Goal: Check status

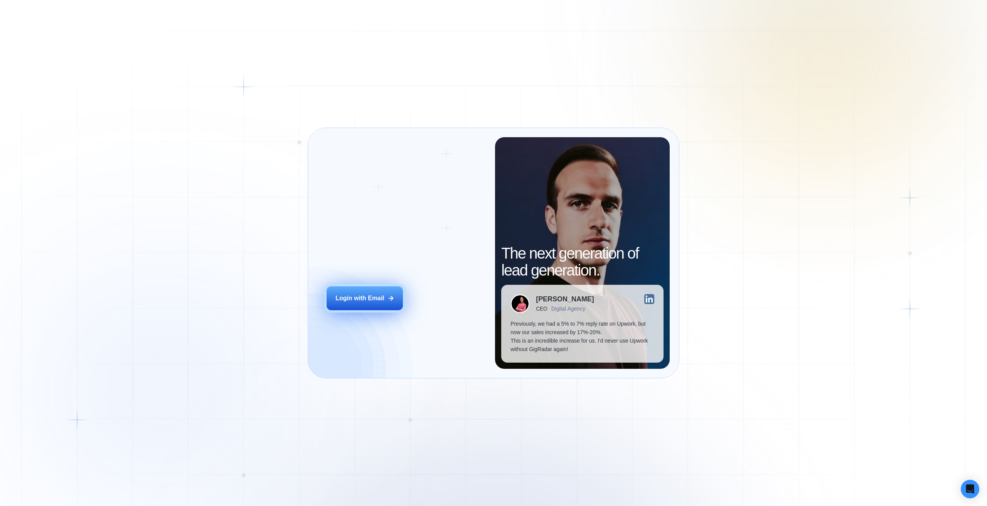
click at [387, 301] on icon at bounding box center [390, 298] width 7 height 7
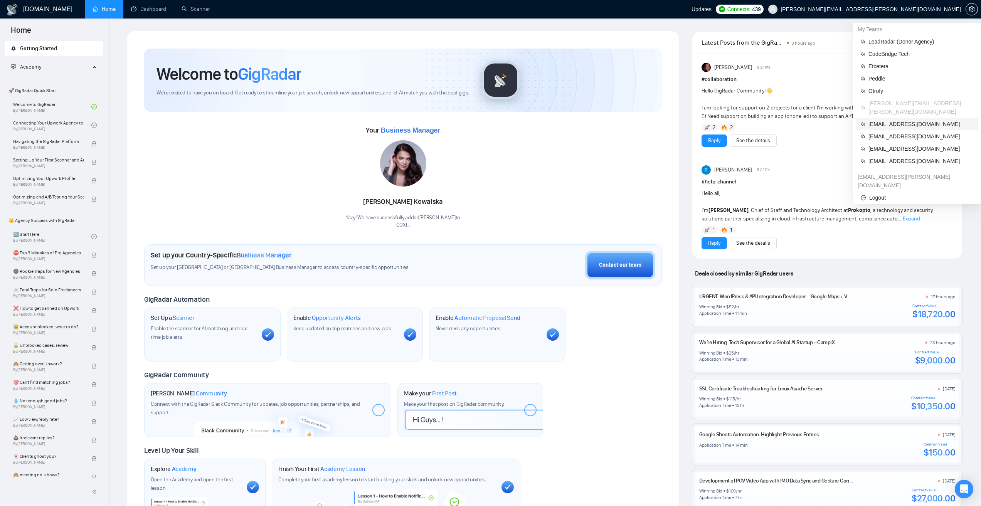
click at [888, 120] on span "[EMAIL_ADDRESS][DOMAIN_NAME]" at bounding box center [921, 124] width 105 height 8
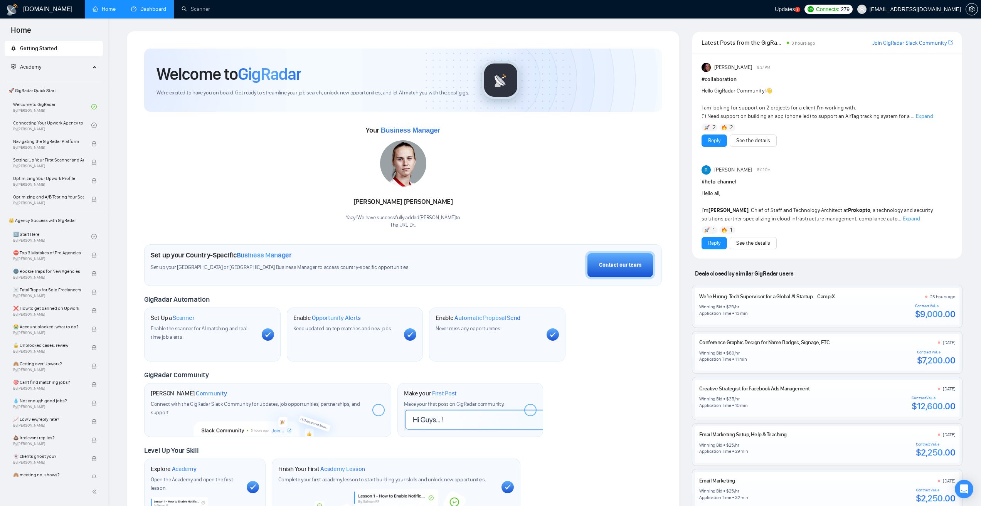
click at [155, 10] on link "Dashboard" at bounding box center [148, 9] width 35 height 7
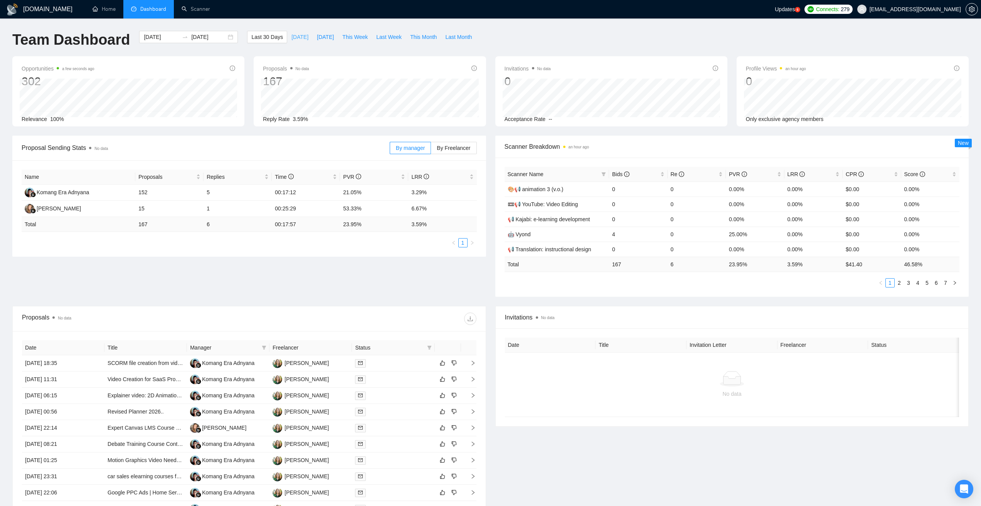
click at [298, 33] on button "Today" at bounding box center [299, 37] width 25 height 12
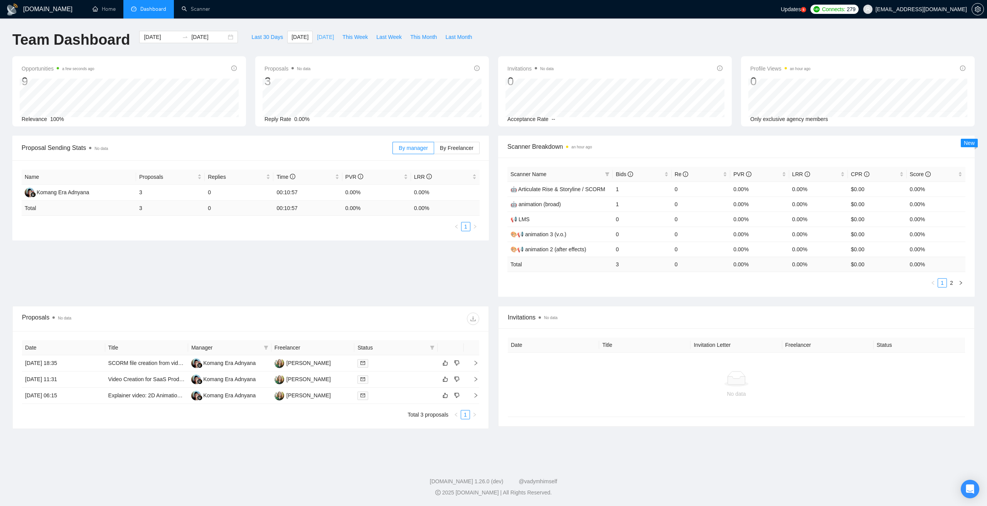
click at [317, 34] on span "Yesterday" at bounding box center [325, 37] width 17 height 8
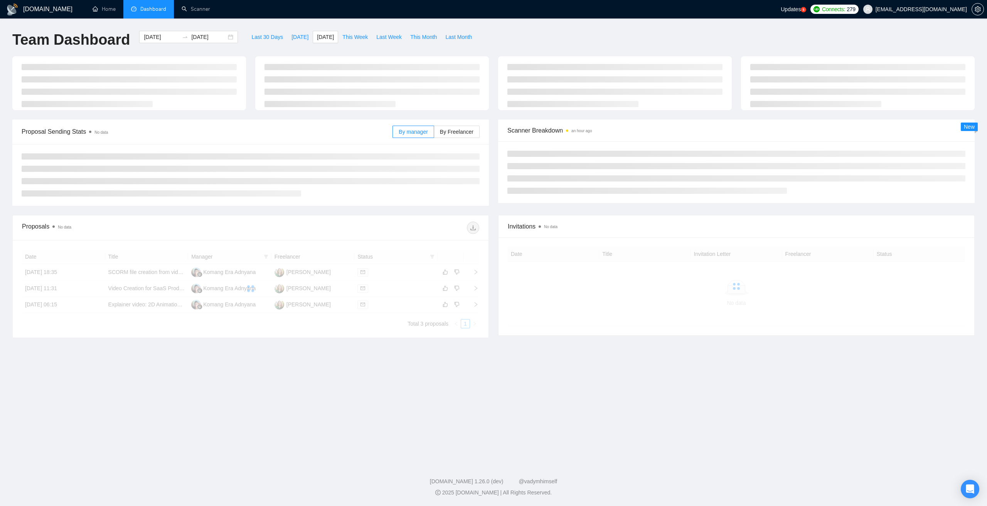
type input "2025-08-10"
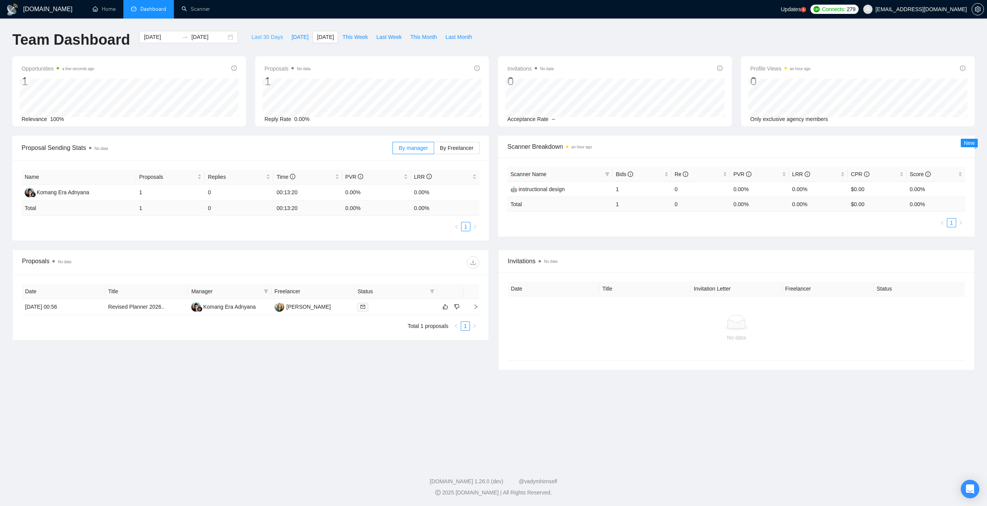
click at [261, 35] on span "Last 30 Days" at bounding box center [267, 37] width 32 height 8
type input "2025-07-12"
type input "2025-08-11"
